Goal: Communication & Community: Share content

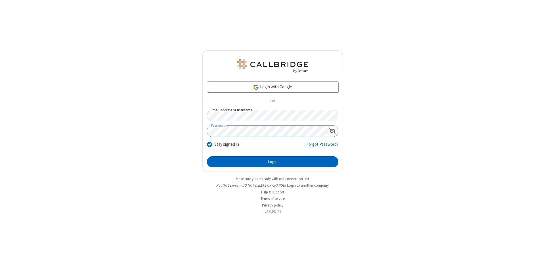
click at [273, 162] on button "Login" at bounding box center [272, 161] width 131 height 11
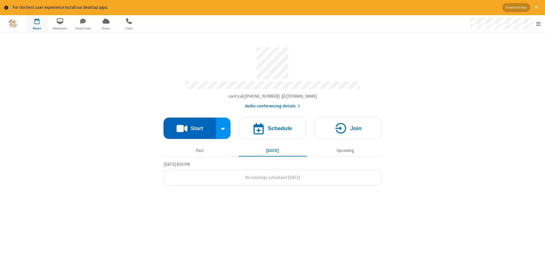
click at [190, 126] on button "Start" at bounding box center [190, 128] width 53 height 21
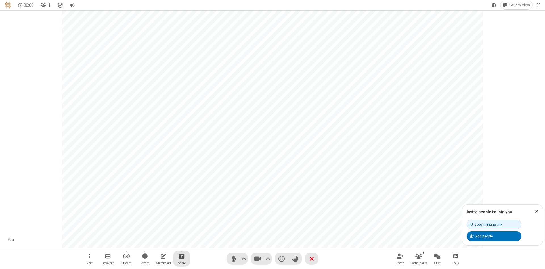
click at [181, 256] on span "Start sharing" at bounding box center [181, 255] width 5 height 7
click at [181, 221] on span "Share additional camera" at bounding box center [185, 222] width 42 height 5
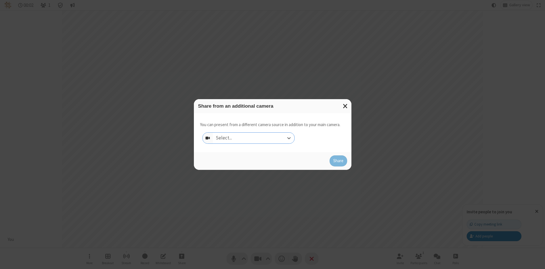
click at [254, 138] on div "Select..." at bounding box center [253, 138] width 81 height 11
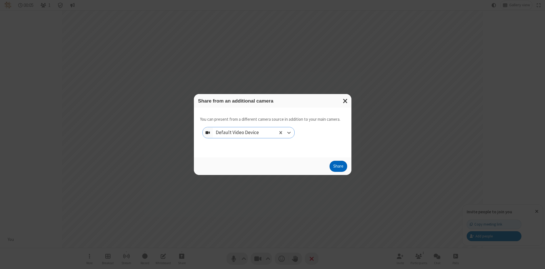
click at [338, 168] on button "Share" at bounding box center [339, 166] width 18 height 11
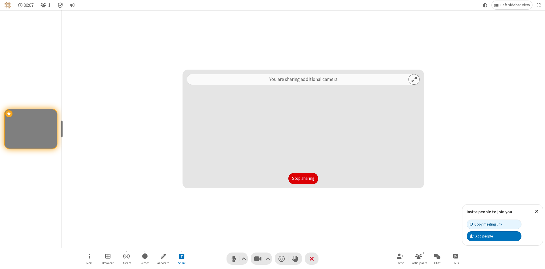
click at [303, 178] on button "Stop sharing" at bounding box center [303, 178] width 30 height 11
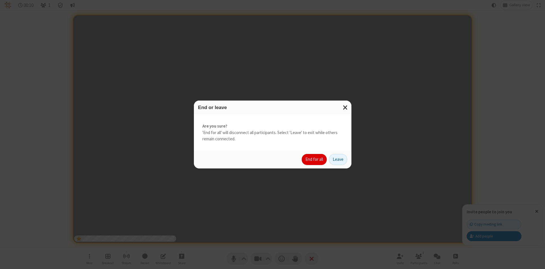
click at [315, 159] on button "End for all" at bounding box center [314, 159] width 25 height 11
